Goal: Transaction & Acquisition: Purchase product/service

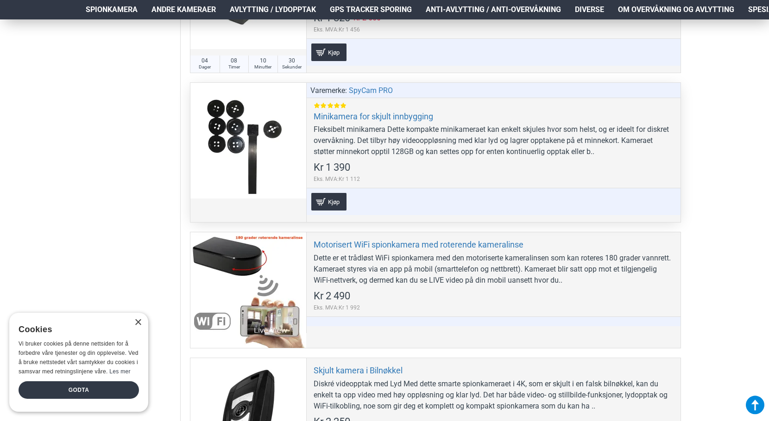
scroll to position [2485, 0]
click at [232, 124] on div at bounding box center [248, 140] width 116 height 116
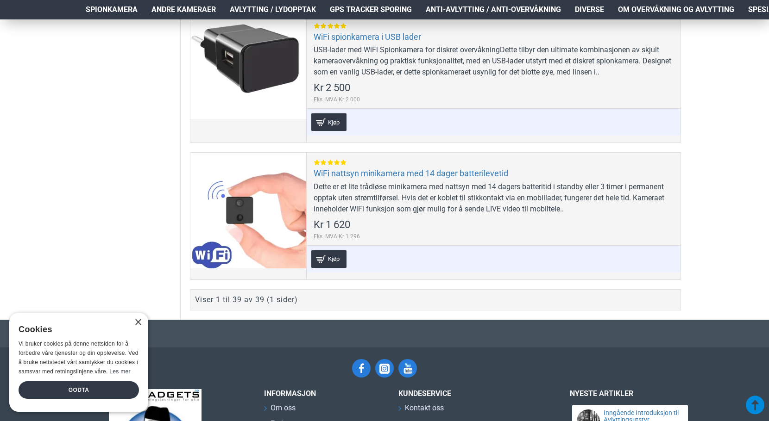
scroll to position [5618, 0]
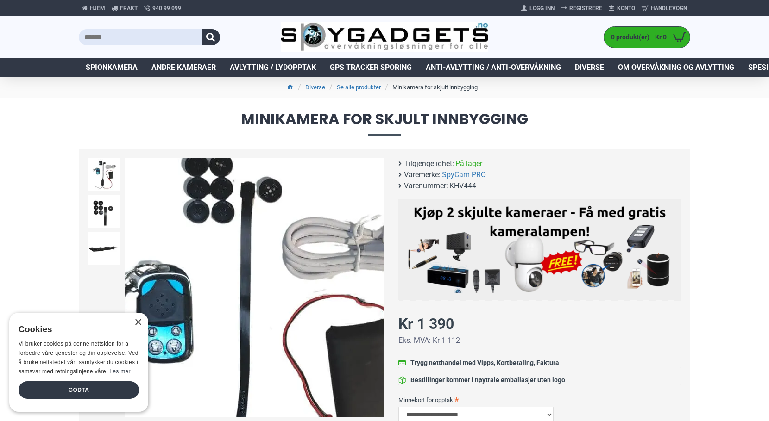
click at [246, 194] on img at bounding box center [254, 287] width 259 height 259
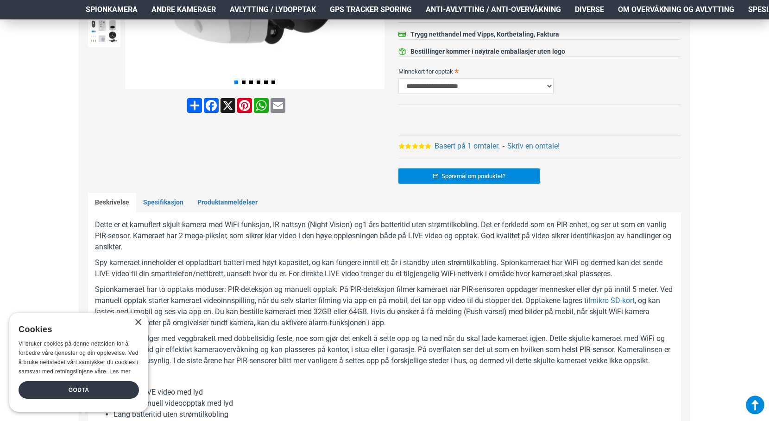
scroll to position [432, 0]
